Goal: Transaction & Acquisition: Subscribe to service/newsletter

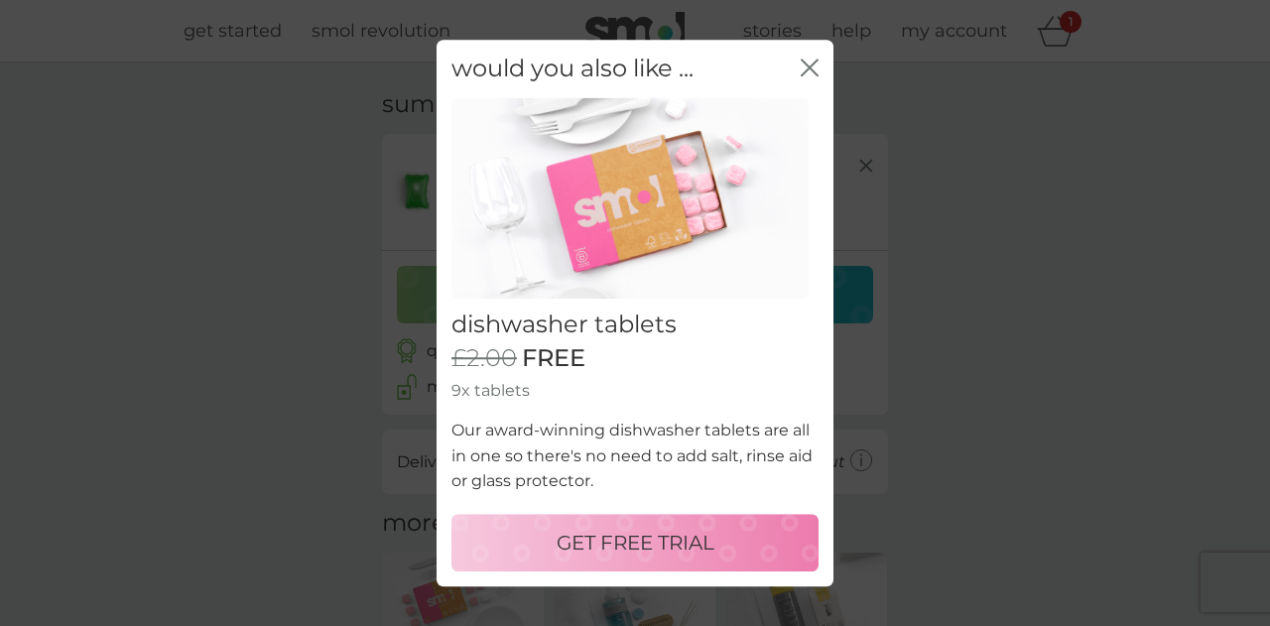
click at [528, 559] on button "GET FREE TRIAL" at bounding box center [634, 543] width 367 height 58
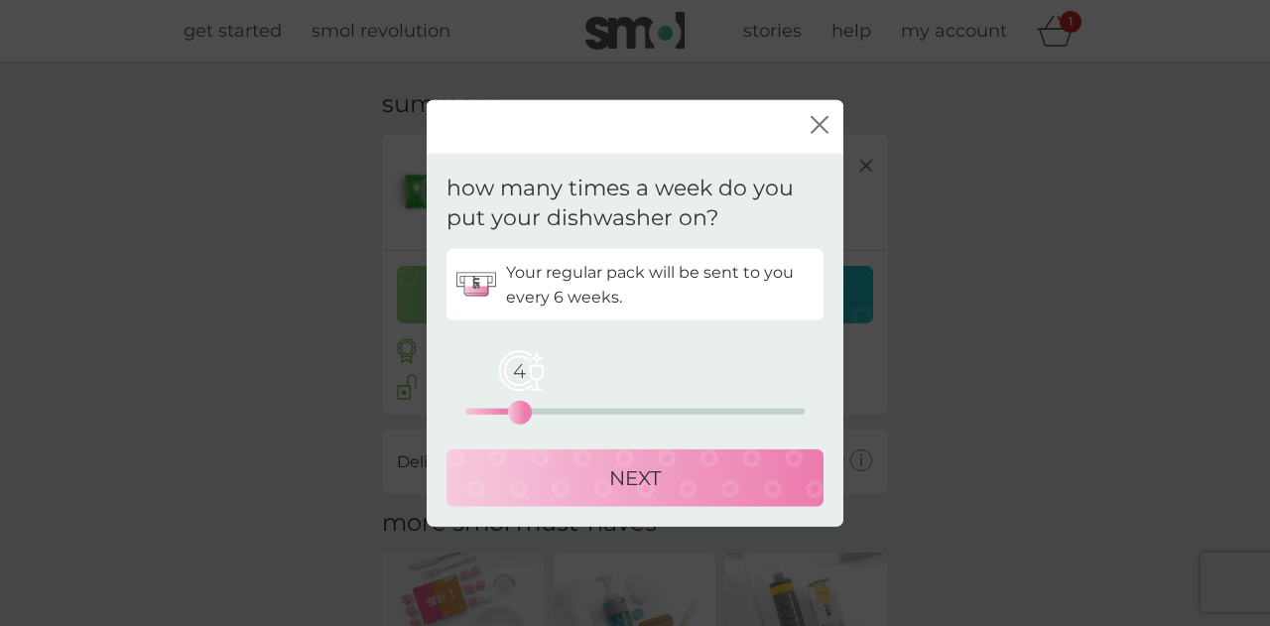
drag, startPoint x: 466, startPoint y: 408, endPoint x: 524, endPoint y: 422, distance: 59.2
click at [524, 417] on div "4" at bounding box center [520, 413] width 8 height 8
click at [545, 487] on div "NEXT" at bounding box center [634, 478] width 337 height 32
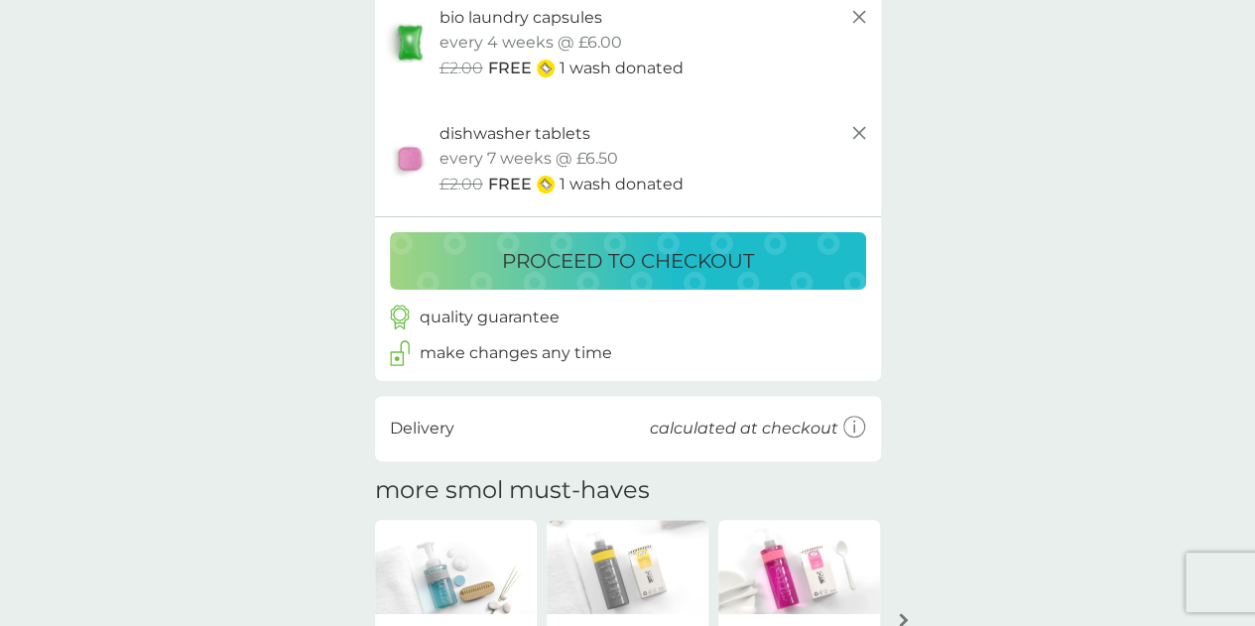
scroll to position [150, 0]
click at [595, 279] on button "proceed to checkout" at bounding box center [628, 260] width 476 height 58
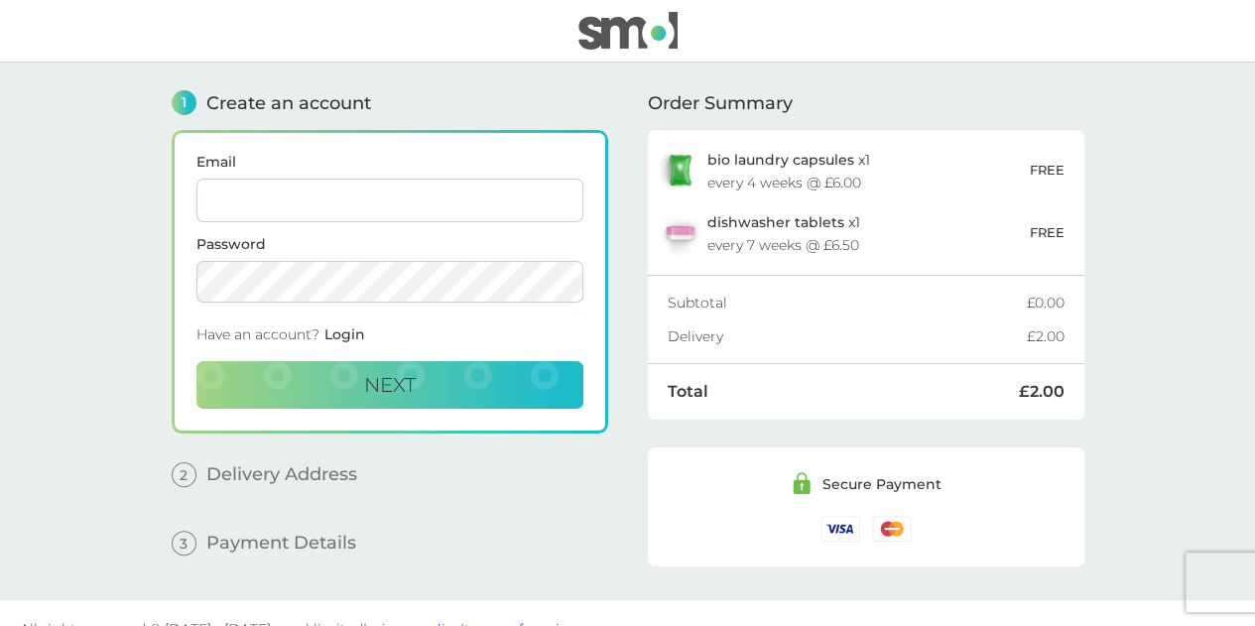
click at [356, 186] on input "Email" at bounding box center [389, 201] width 387 height 44
click at [249, 199] on input "sleem/sarah@gmail.com" at bounding box center [389, 201] width 387 height 44
type input "sleem.sarah@gmail.com"
click at [309, 372] on button "Next" at bounding box center [389, 385] width 387 height 48
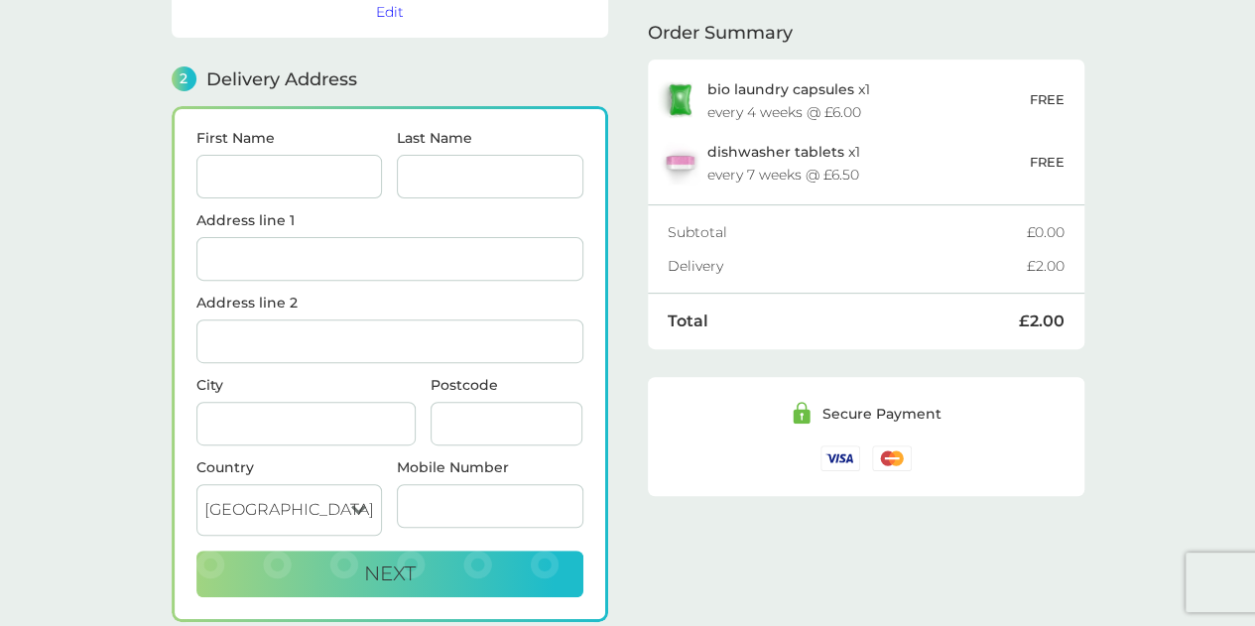
scroll to position [242, 0]
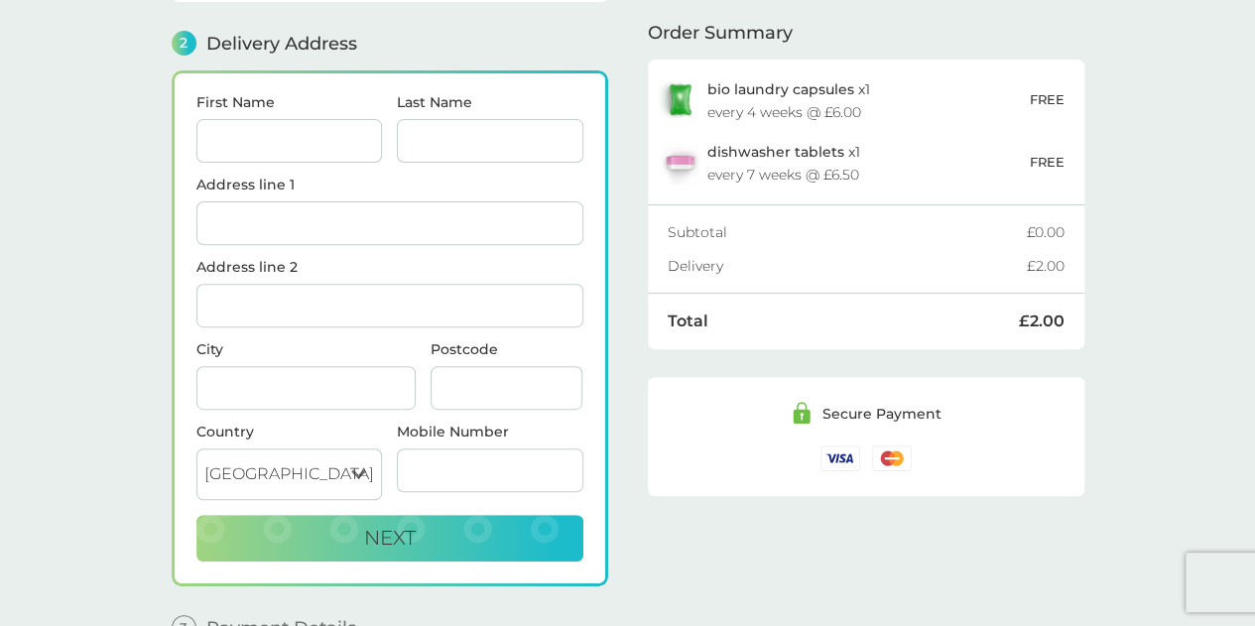
click at [223, 138] on input "First Name" at bounding box center [289, 141] width 186 height 44
type input "[PERSON_NAME]"
type input "Sleem"
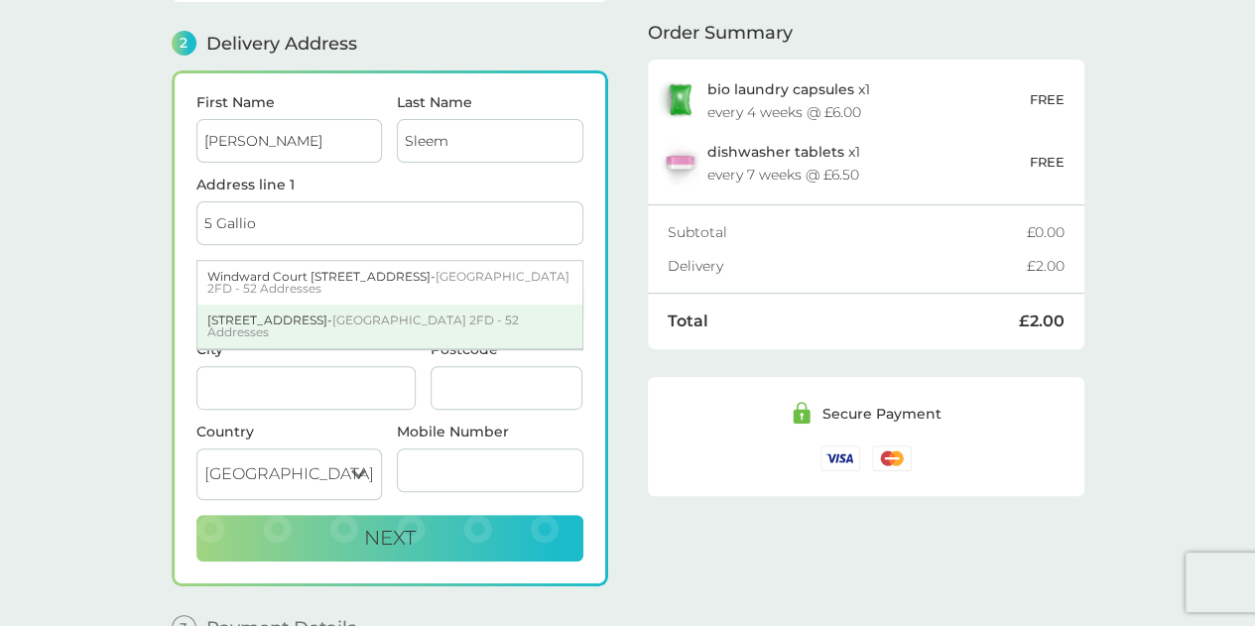
click at [276, 308] on div "5 Gallions Road - London E16 2FD - 52 Addresses" at bounding box center [389, 327] width 385 height 44
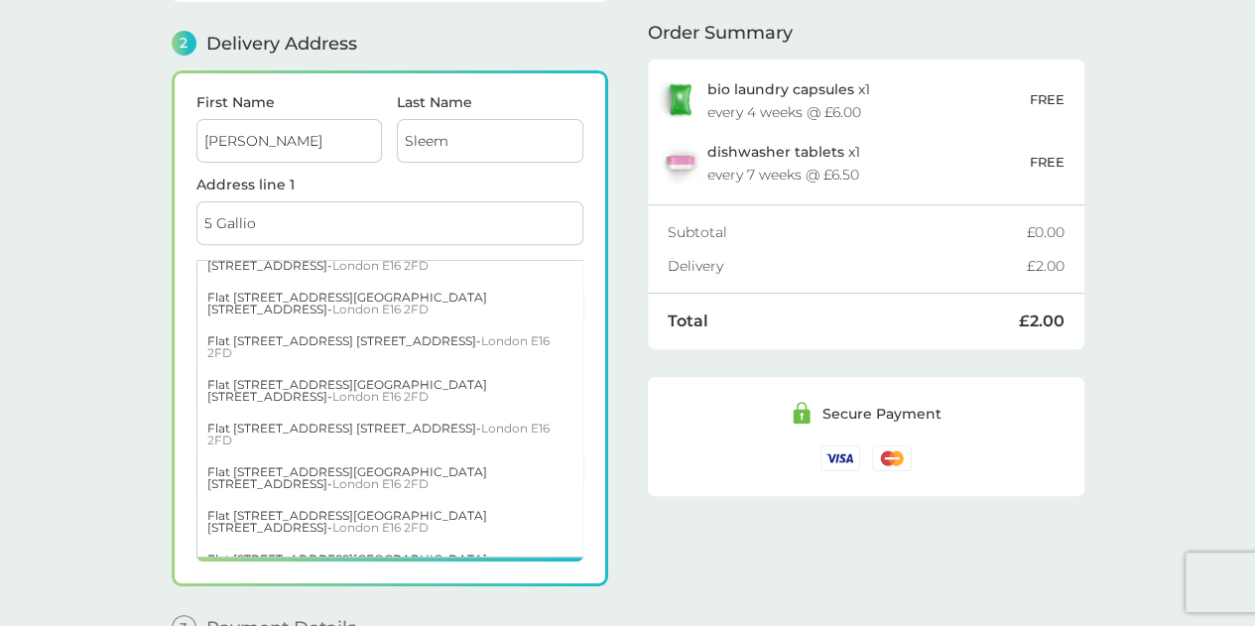
scroll to position [1005, 0]
click at [278, 585] on div "Flat 502 Windward Court 5 Gallions Road - London E16 2FD" at bounding box center [389, 607] width 385 height 44
type input "Flat [STREET_ADDRESS]"
type input "[STREET_ADDRESS]"
type input "[GEOGRAPHIC_DATA]"
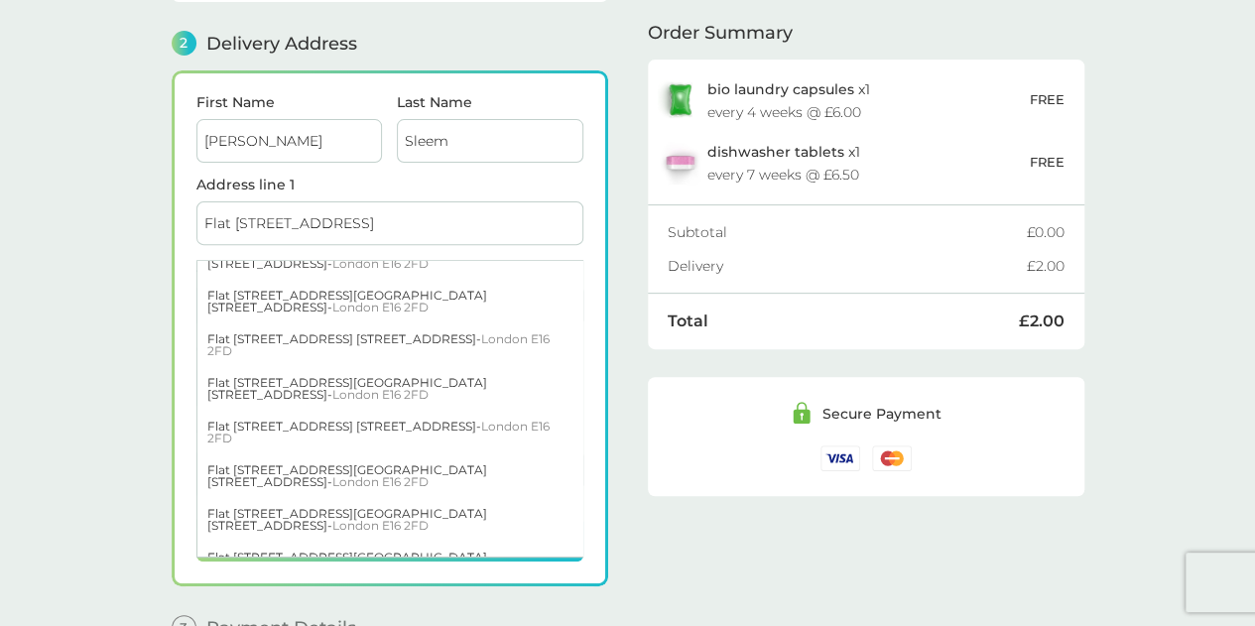
type input "E16 2FD"
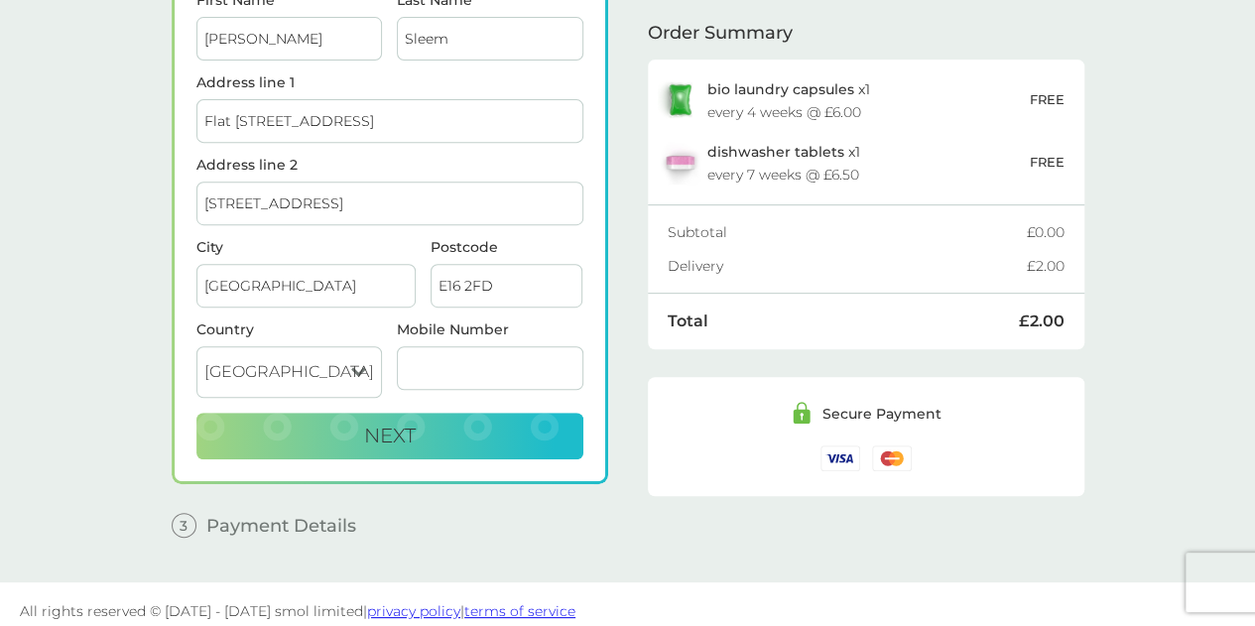
scroll to position [345, 0]
click at [424, 358] on input "Mobile Number" at bounding box center [490, 367] width 186 height 44
type input "07901761306"
click at [456, 423] on button "Next" at bounding box center [389, 436] width 387 height 48
checkbox input "true"
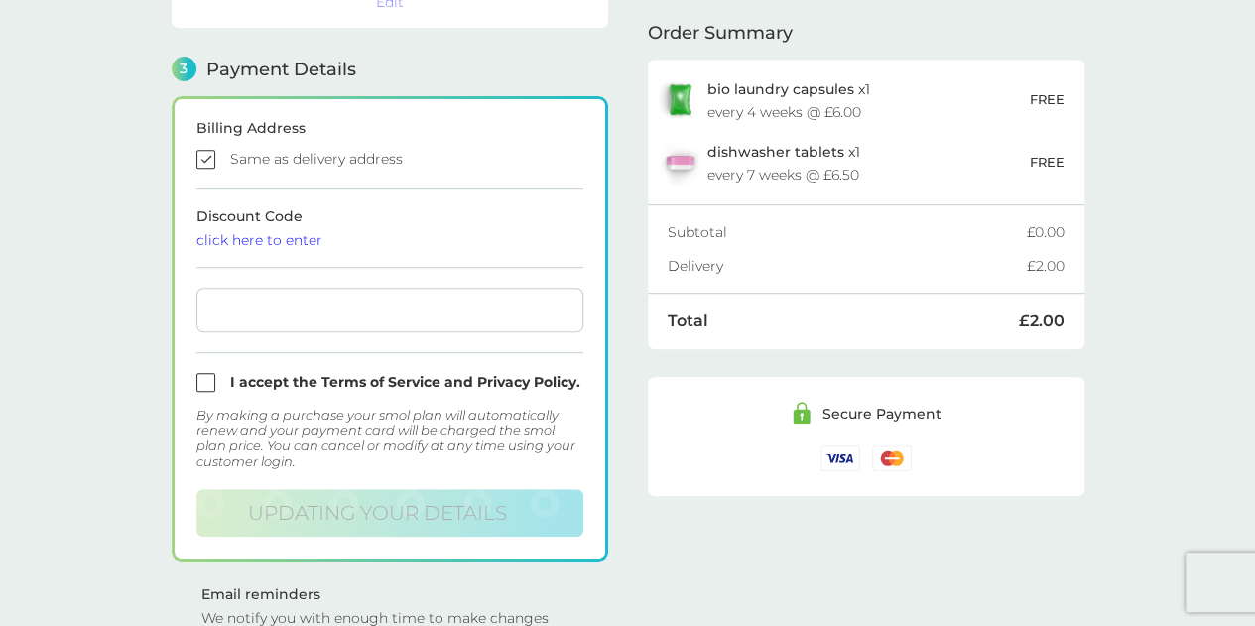
scroll to position [563, 0]
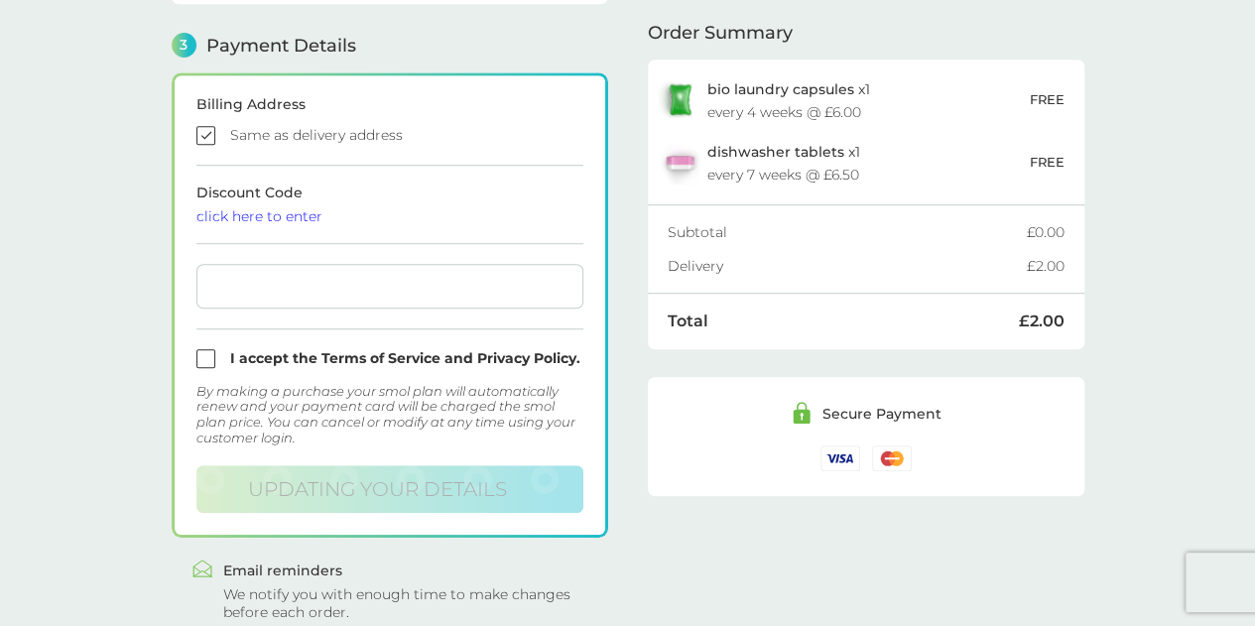
click at [321, 291] on div at bounding box center [389, 286] width 387 height 45
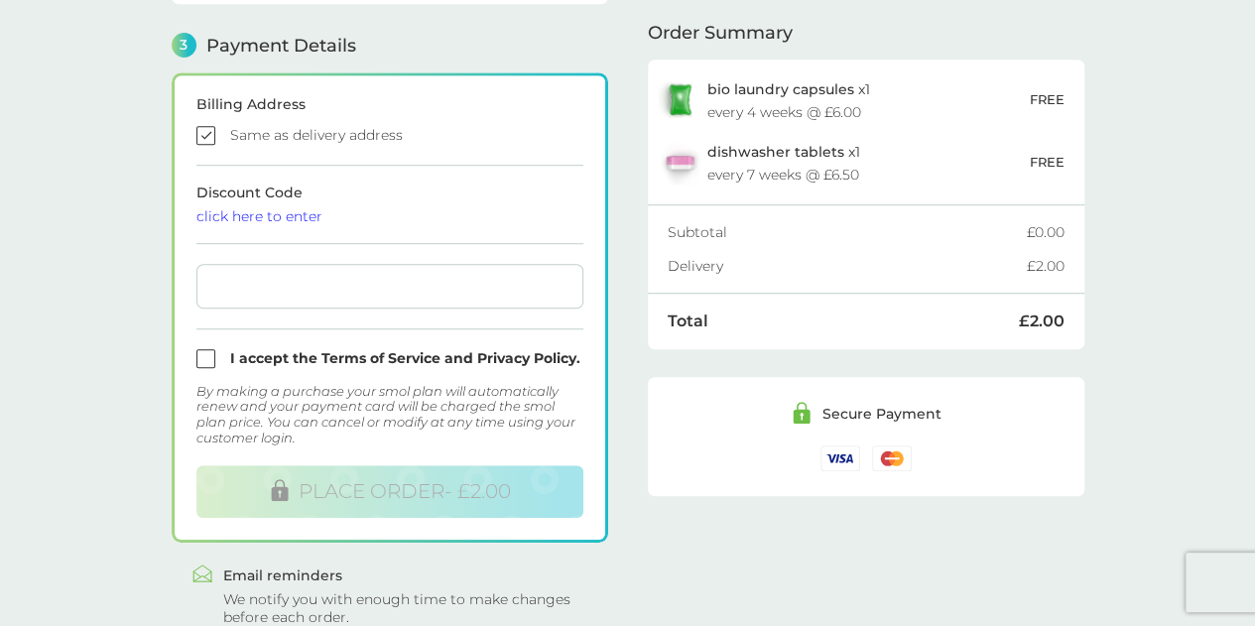
click at [203, 370] on form "Billing Address Same as delivery address Discount Code click here to enter I ac…" at bounding box center [389, 307] width 387 height 421
click at [201, 350] on input "checkbox" at bounding box center [389, 358] width 387 height 19
checkbox input "true"
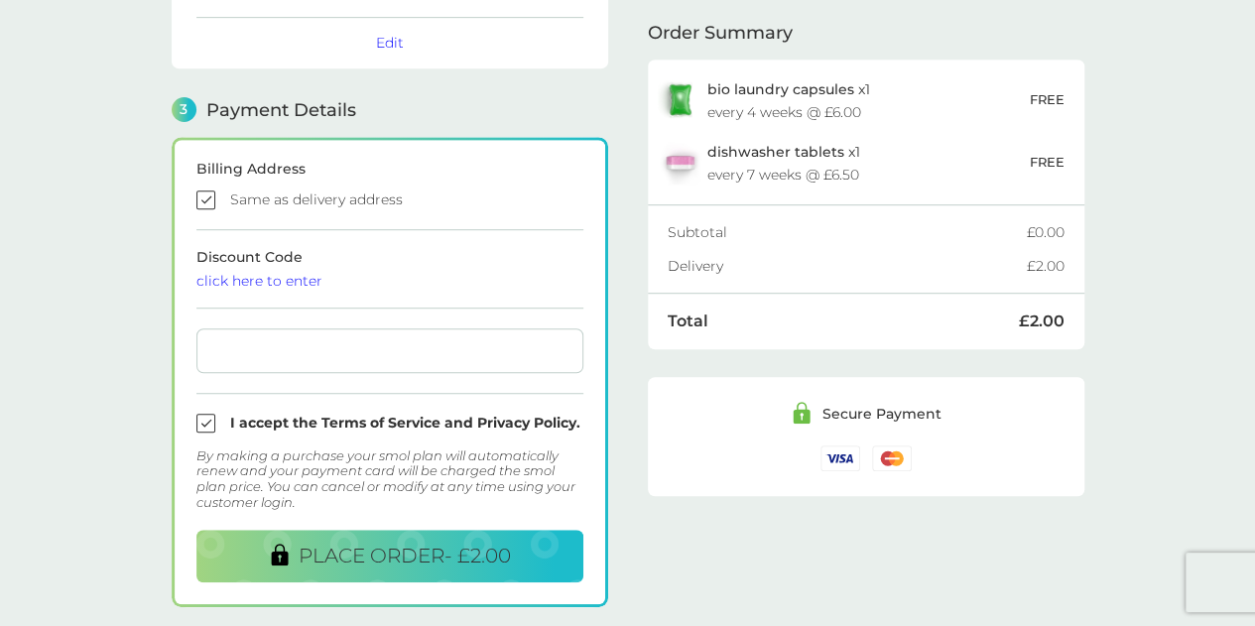
scroll to position [646, 0]
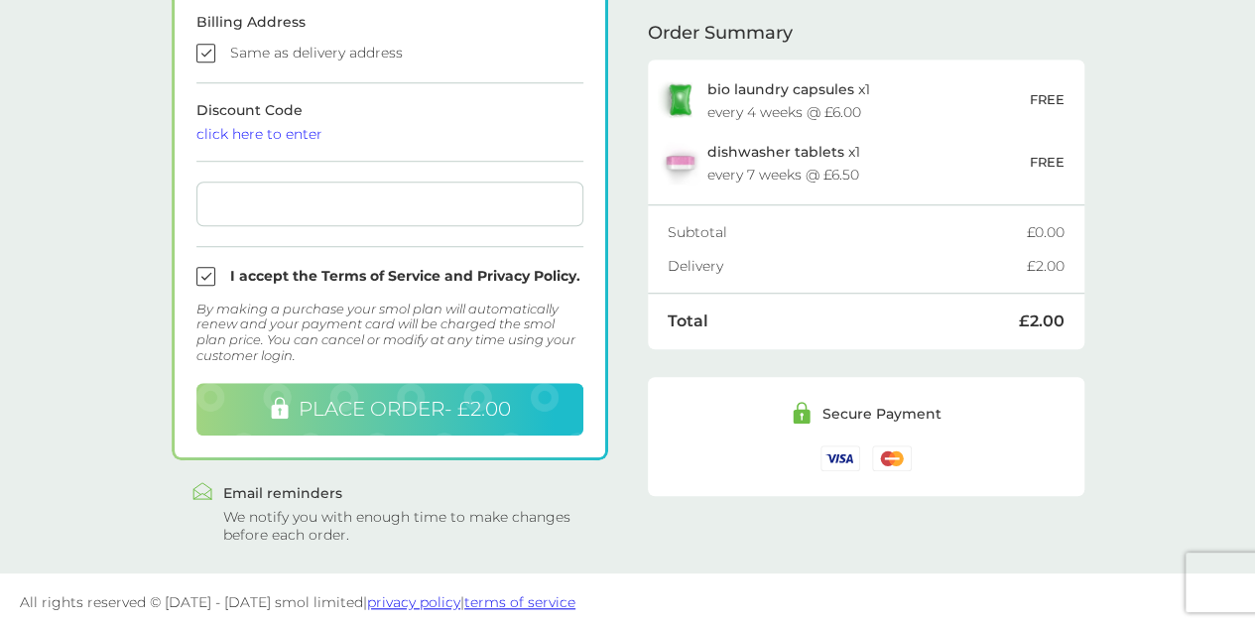
click at [429, 417] on button "PLACE ORDER - £2.00" at bounding box center [389, 409] width 387 height 53
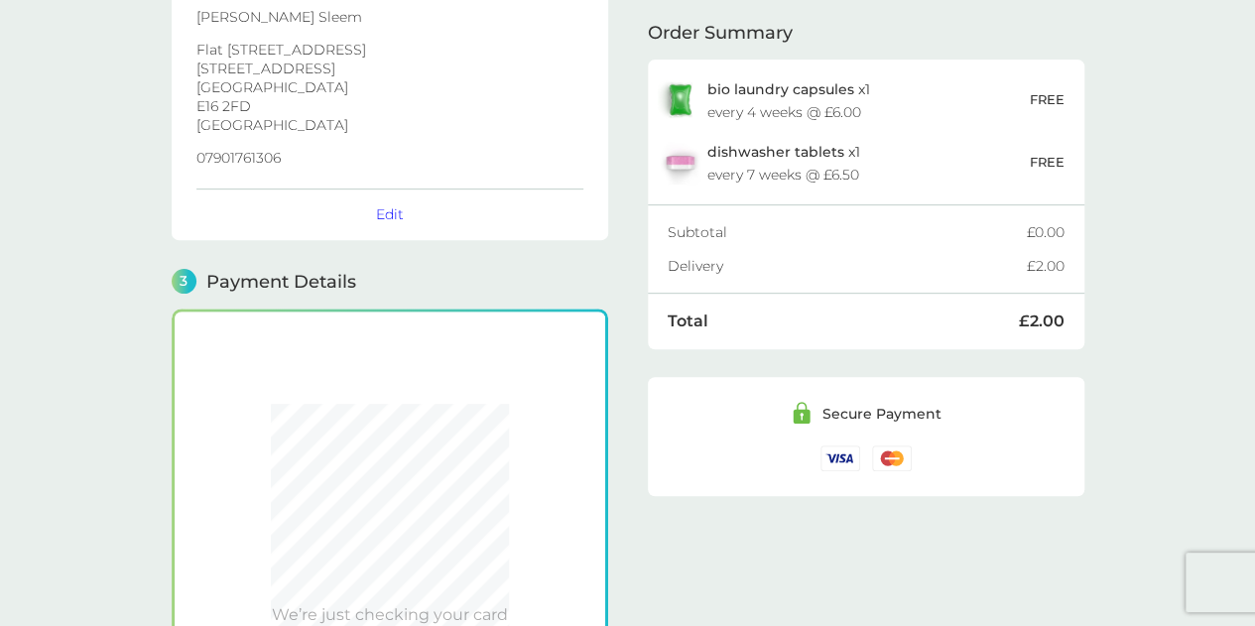
scroll to position [0, 0]
